Goal: Task Accomplishment & Management: Manage account settings

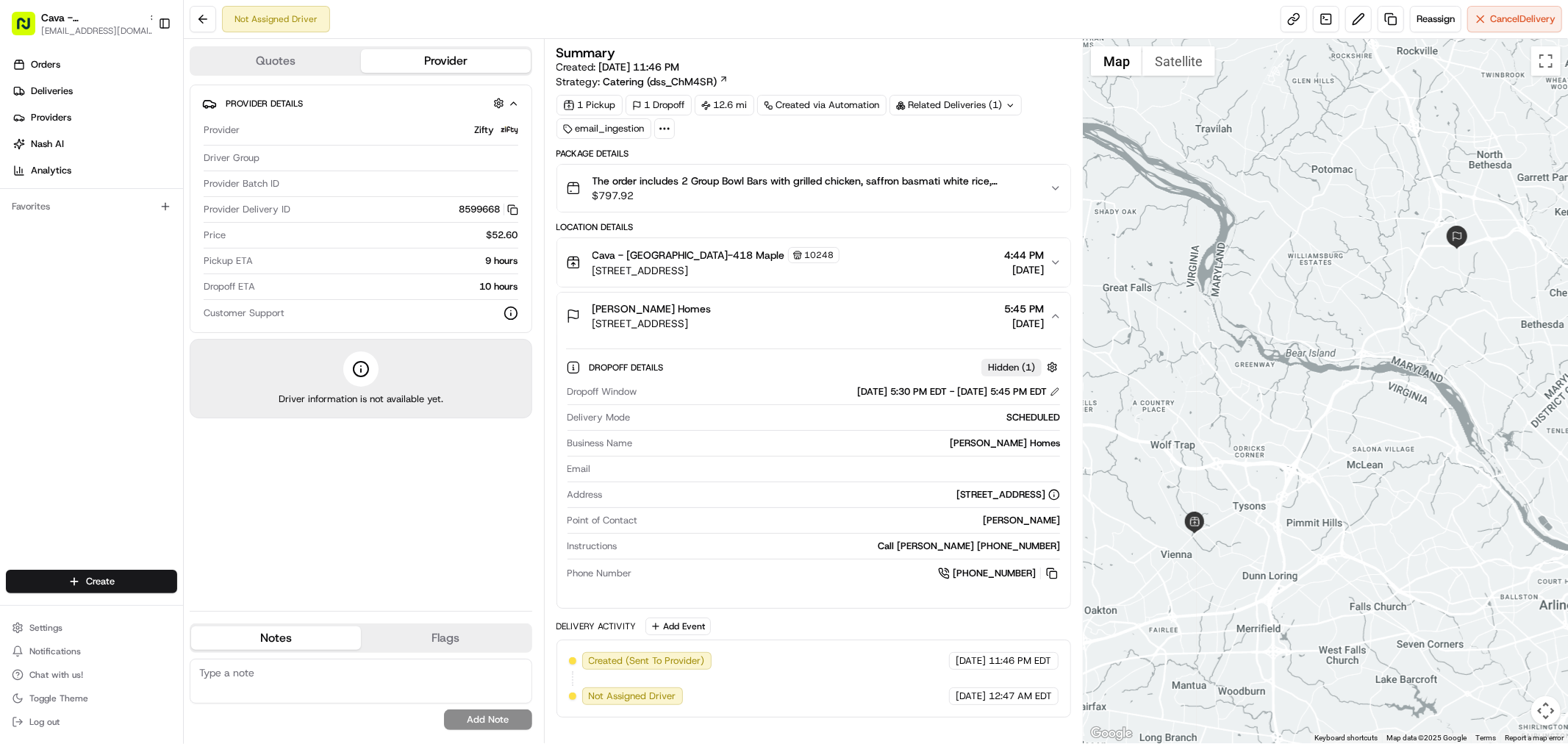
click at [1037, 123] on div "1 Pickup 1 Dropoff 12.6 mi Created via Automation Related Deliveries (1) email_…" at bounding box center [813, 117] width 515 height 44
click at [988, 101] on div "Related Deliveries (1)" at bounding box center [955, 105] width 133 height 20
click at [1011, 75] on div "Summary Created: 08/22/2025 11:46 PM Strategy: Catering (dss_ChM4SR)" at bounding box center [813, 68] width 515 height 43
drag, startPoint x: 689, startPoint y: 307, endPoint x: 574, endPoint y: 307, distance: 115.0
click at [574, 307] on div "Eva Davis Homes 9600 Fernwood Rd, Bethesda, MD 20817, USA" at bounding box center [639, 315] width 146 height 29
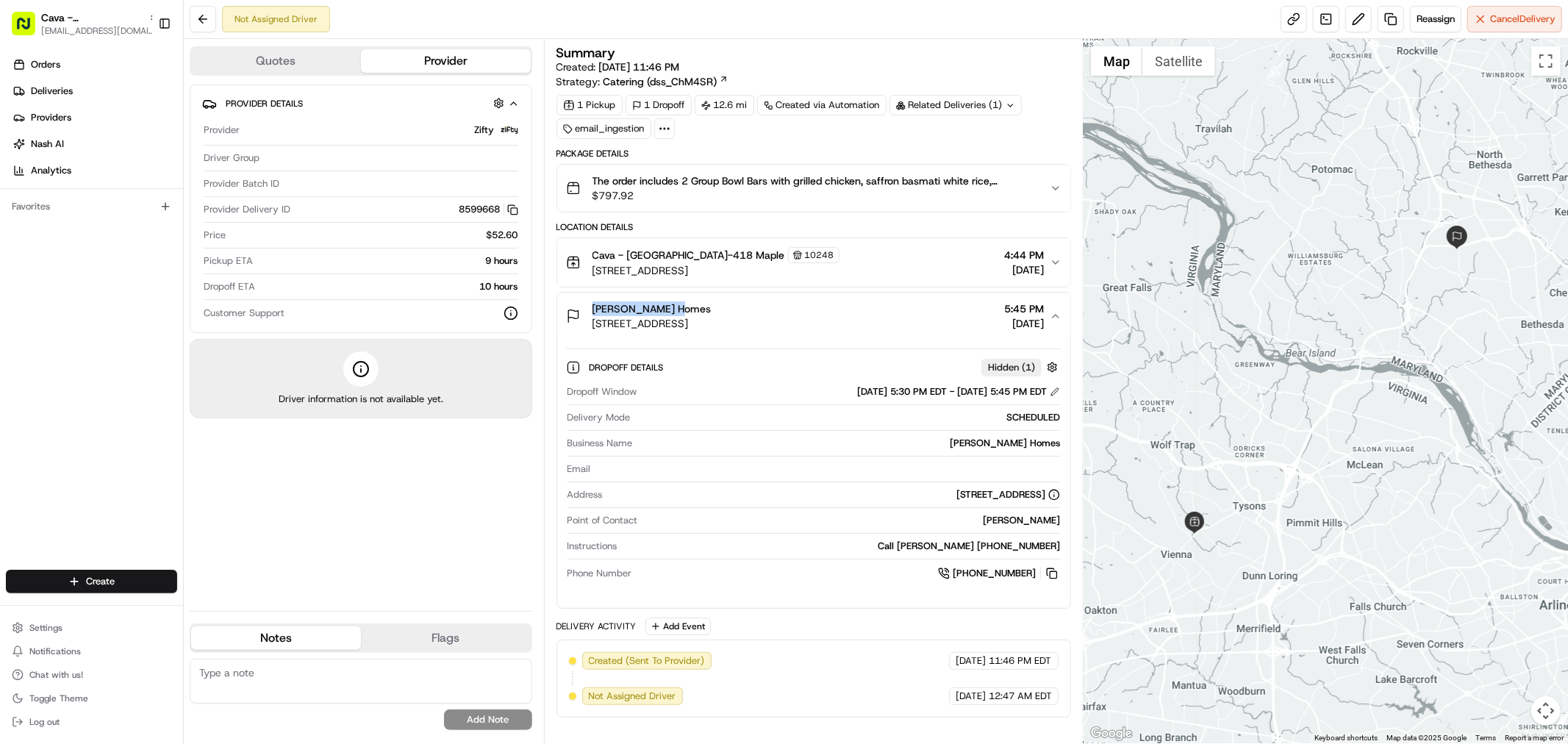
copy span "Eva Davis Homes"
click at [1053, 314] on icon "button" at bounding box center [1055, 315] width 11 height 11
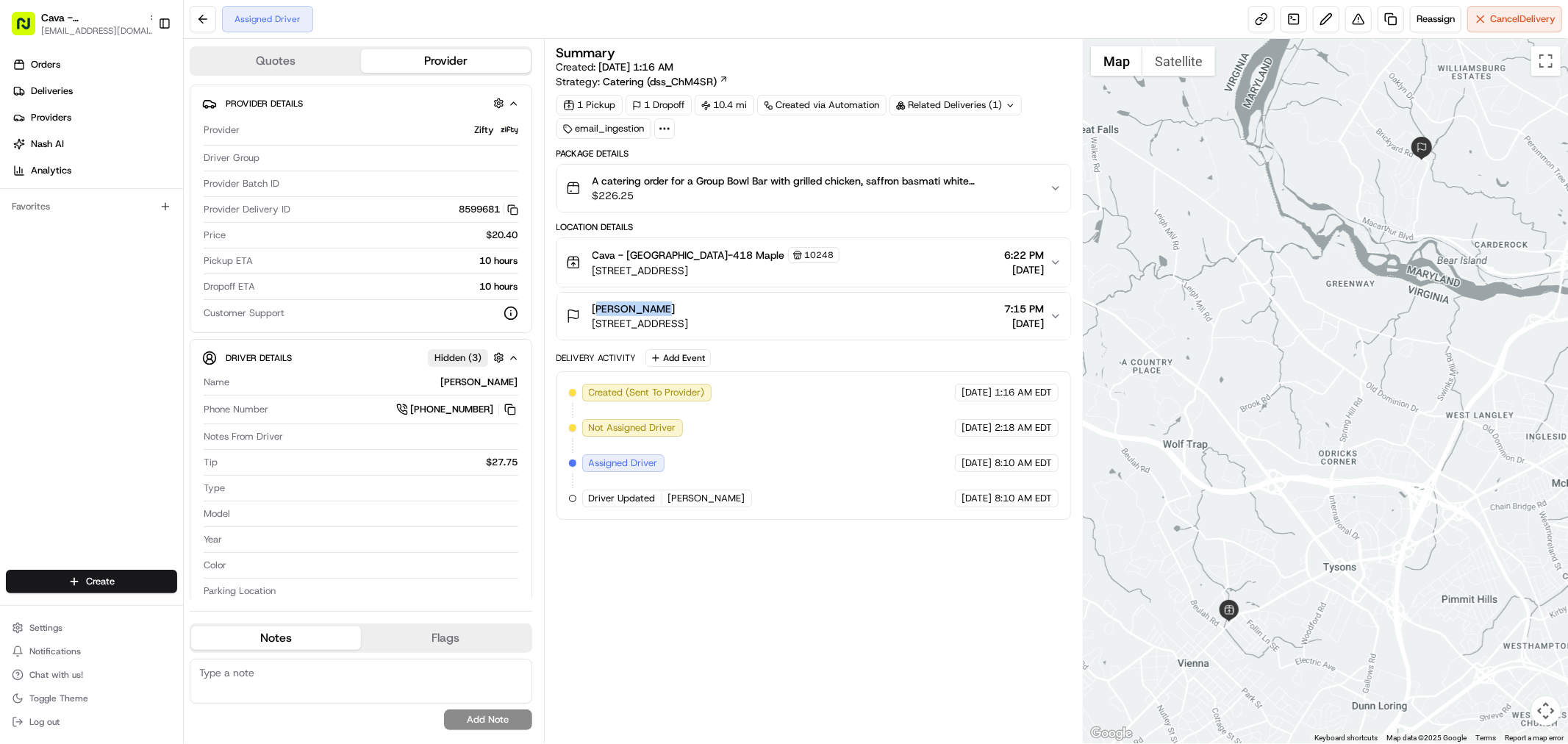
drag, startPoint x: 646, startPoint y: 302, endPoint x: 590, endPoint y: 304, distance: 56.0
click at [590, 304] on div "[PERSON_NAME] [STREET_ADDRESS]" at bounding box center [627, 315] width 123 height 29
copy span "[PERSON_NAME]"
click at [119, 633] on button "Settings" at bounding box center [91, 627] width 171 height 20
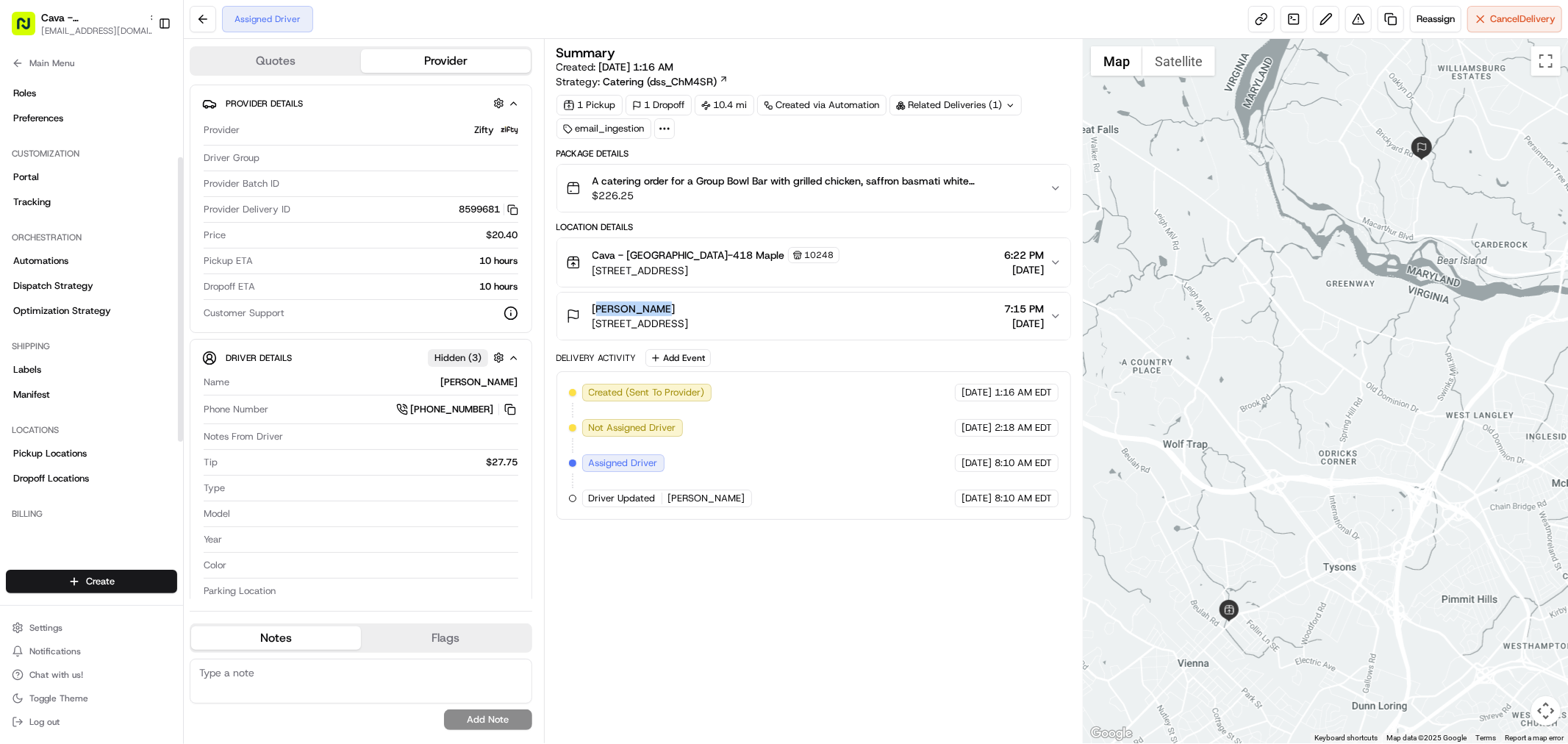
scroll to position [163, 0]
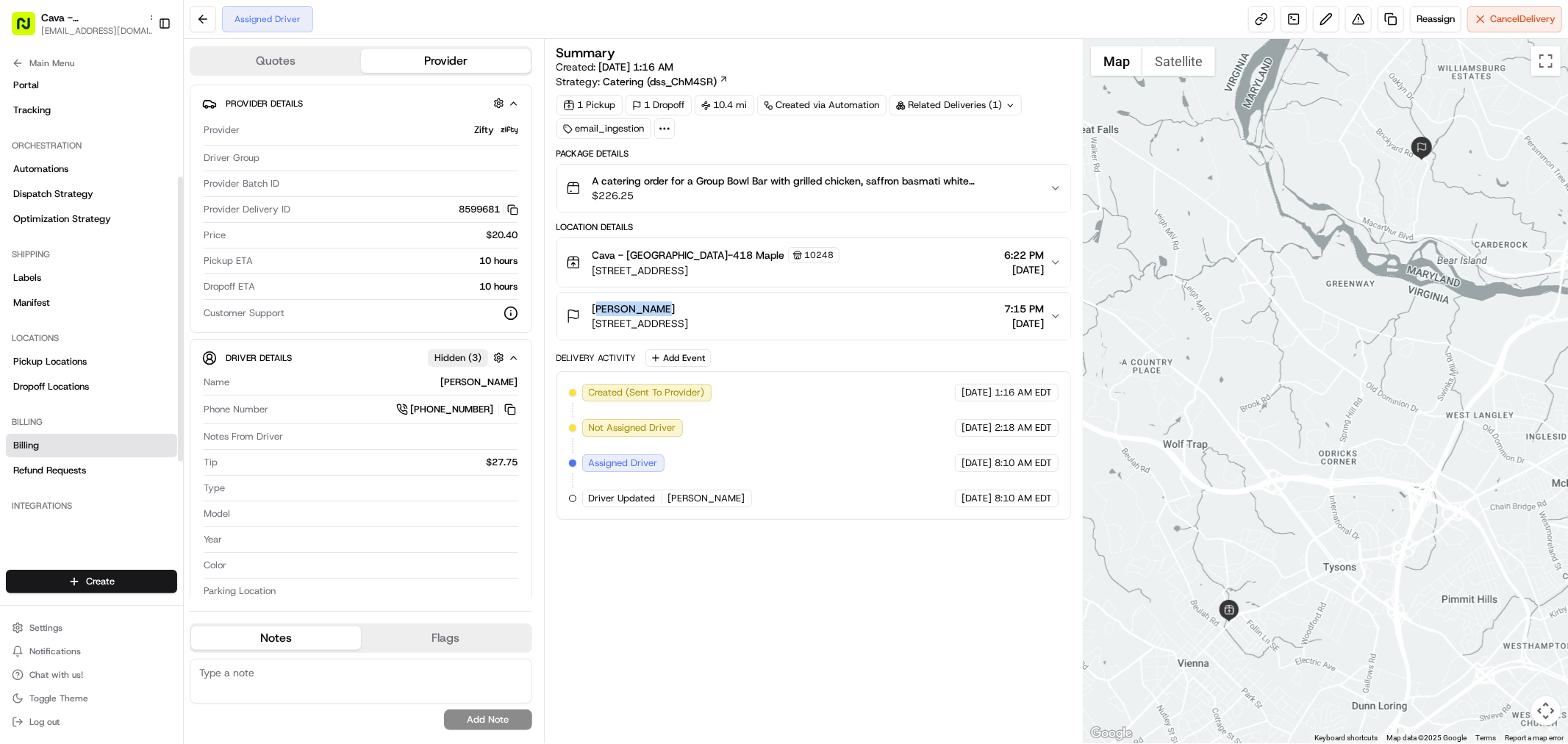
click at [65, 452] on link "Billing" at bounding box center [91, 445] width 171 height 24
